Goal: Information Seeking & Learning: Learn about a topic

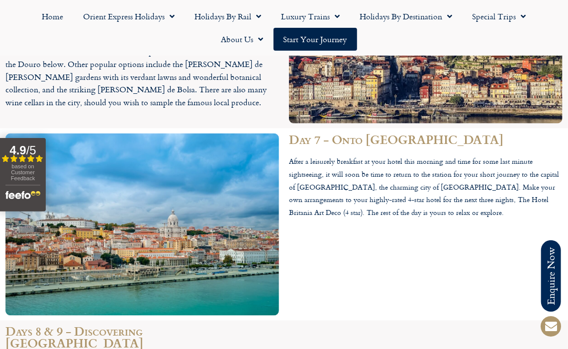
scroll to position [1978, 0]
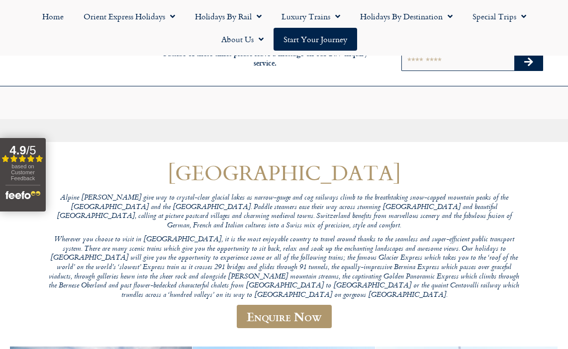
scroll to position [439, 0]
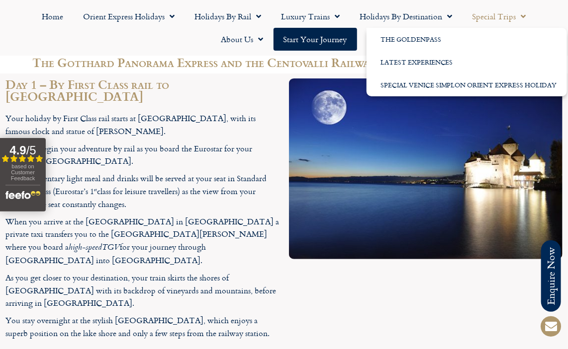
scroll to position [1446, 0]
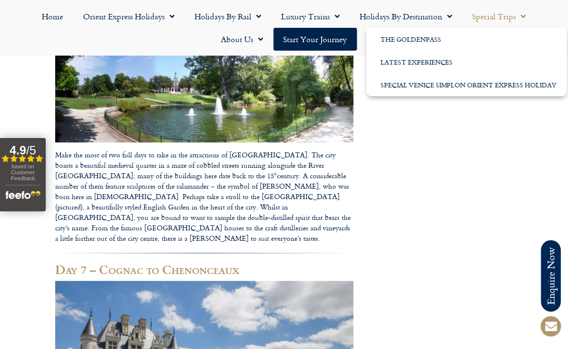
scroll to position [1295, 0]
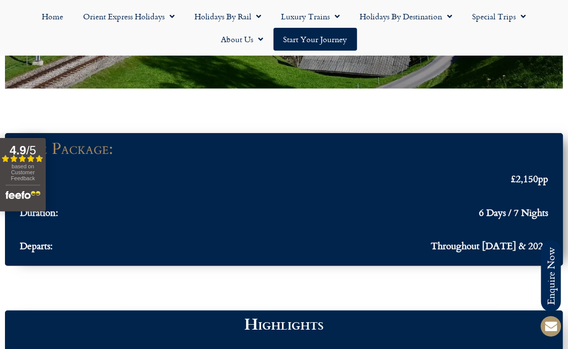
scroll to position [844, 0]
